Goal: Find specific page/section: Find specific page/section

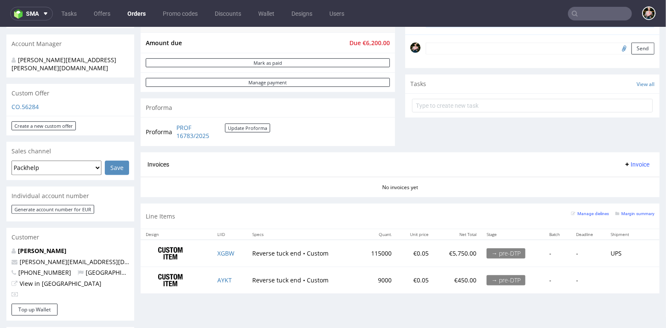
scroll to position [250, 0]
drag, startPoint x: 89, startPoint y: 246, endPoint x: 38, endPoint y: 245, distance: 51.1
click at [38, 258] on p "heidi@sweat-off.com" at bounding box center [71, 262] width 118 height 9
copy link "sweat-off.com"
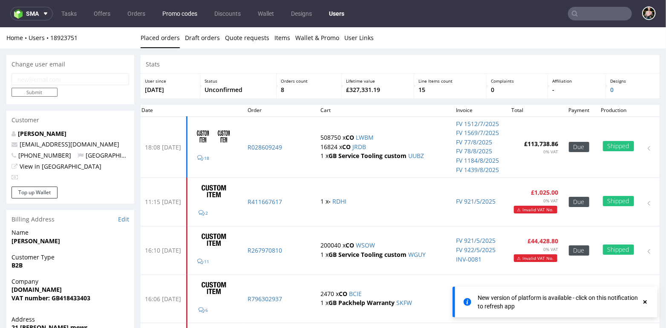
click at [171, 18] on link "Promo codes" at bounding box center [179, 14] width 45 height 14
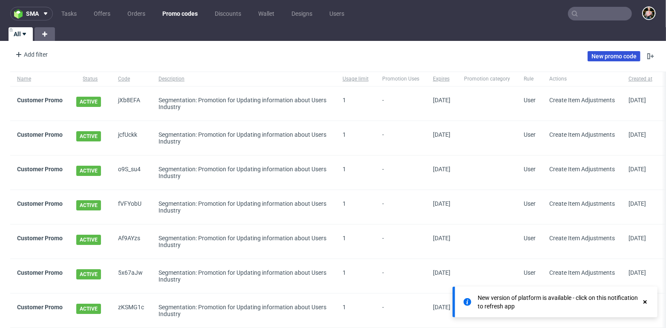
click at [600, 57] on link "New promo code" at bounding box center [613, 56] width 53 height 10
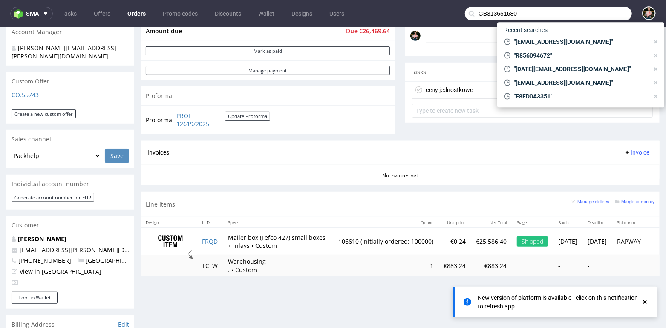
scroll to position [8, 0]
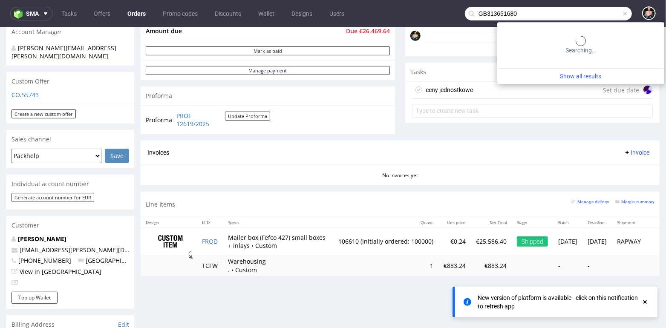
type input "GB313651680"
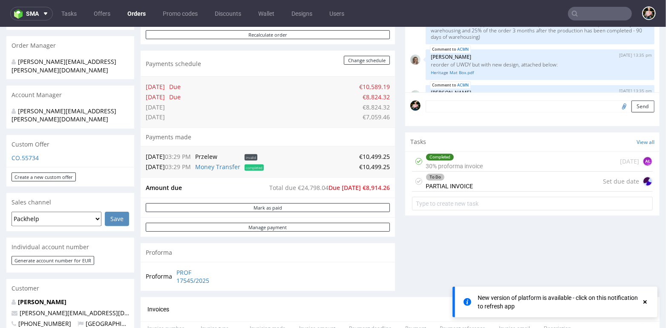
scroll to position [604, 0]
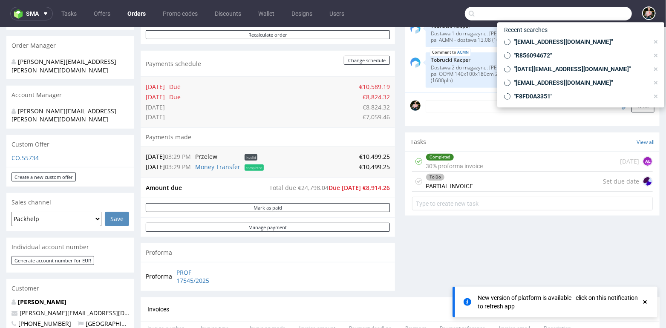
click at [590, 12] on input "text" at bounding box center [548, 14] width 167 height 14
paste input "SPECIALIST COMPUTER CENTRES"
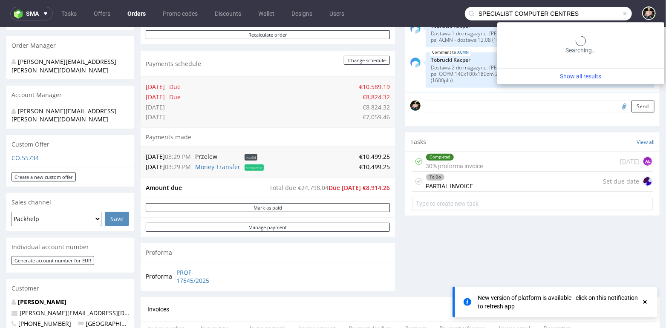
type input "SPECIALIST COMPUTER CENTRES"
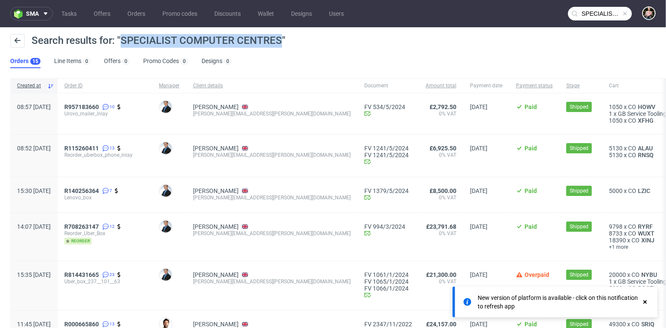
drag, startPoint x: 124, startPoint y: 42, endPoint x: 278, endPoint y: 41, distance: 154.6
click at [278, 41] on span "Search results for: "SPECIALIST COMPUTER CENTRES"" at bounding box center [159, 41] width 254 height 12
copy span "SPECIALIST COMPUTER CENTRES"
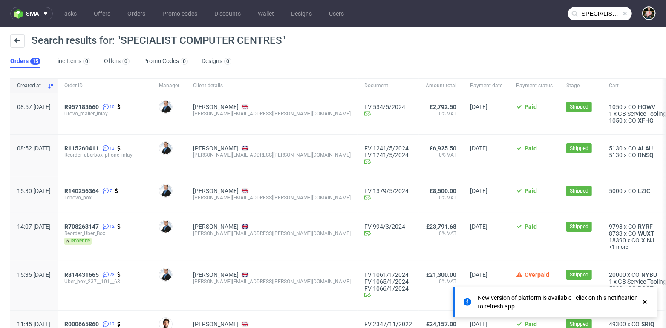
click at [622, 14] on span at bounding box center [625, 13] width 7 height 7
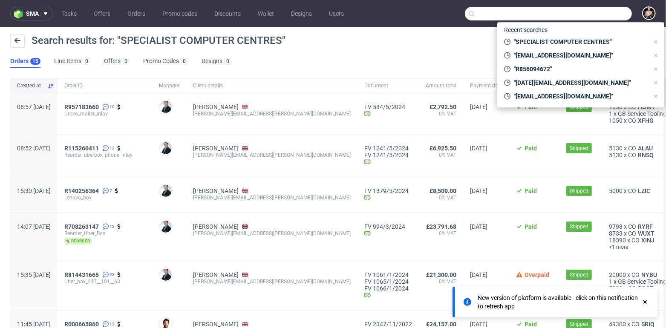
click at [606, 14] on input "text" at bounding box center [548, 14] width 167 height 14
paste input "BEAUTY STUDIO"
type input "BEAUTY STUDIO"
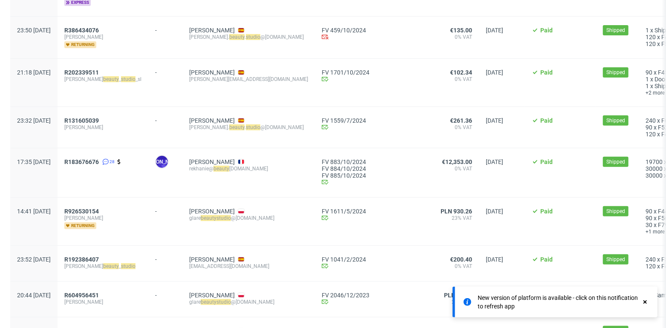
scroll to position [261, 0]
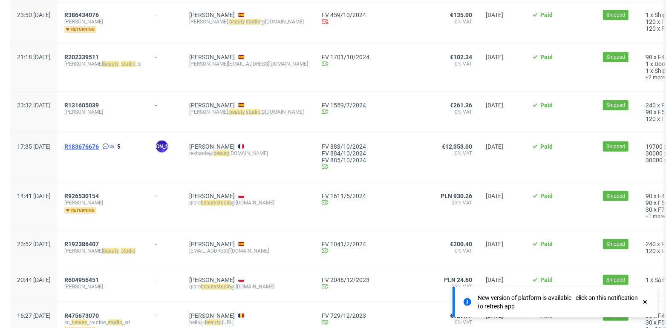
click at [99, 143] on span "R183676676" at bounding box center [81, 146] width 35 height 7
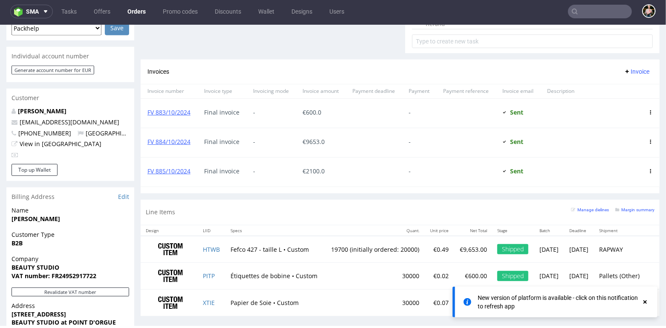
scroll to position [380, 0]
click at [51, 140] on link "View in [GEOGRAPHIC_DATA]" at bounding box center [61, 144] width 82 height 8
